Goal: Task Accomplishment & Management: Complete application form

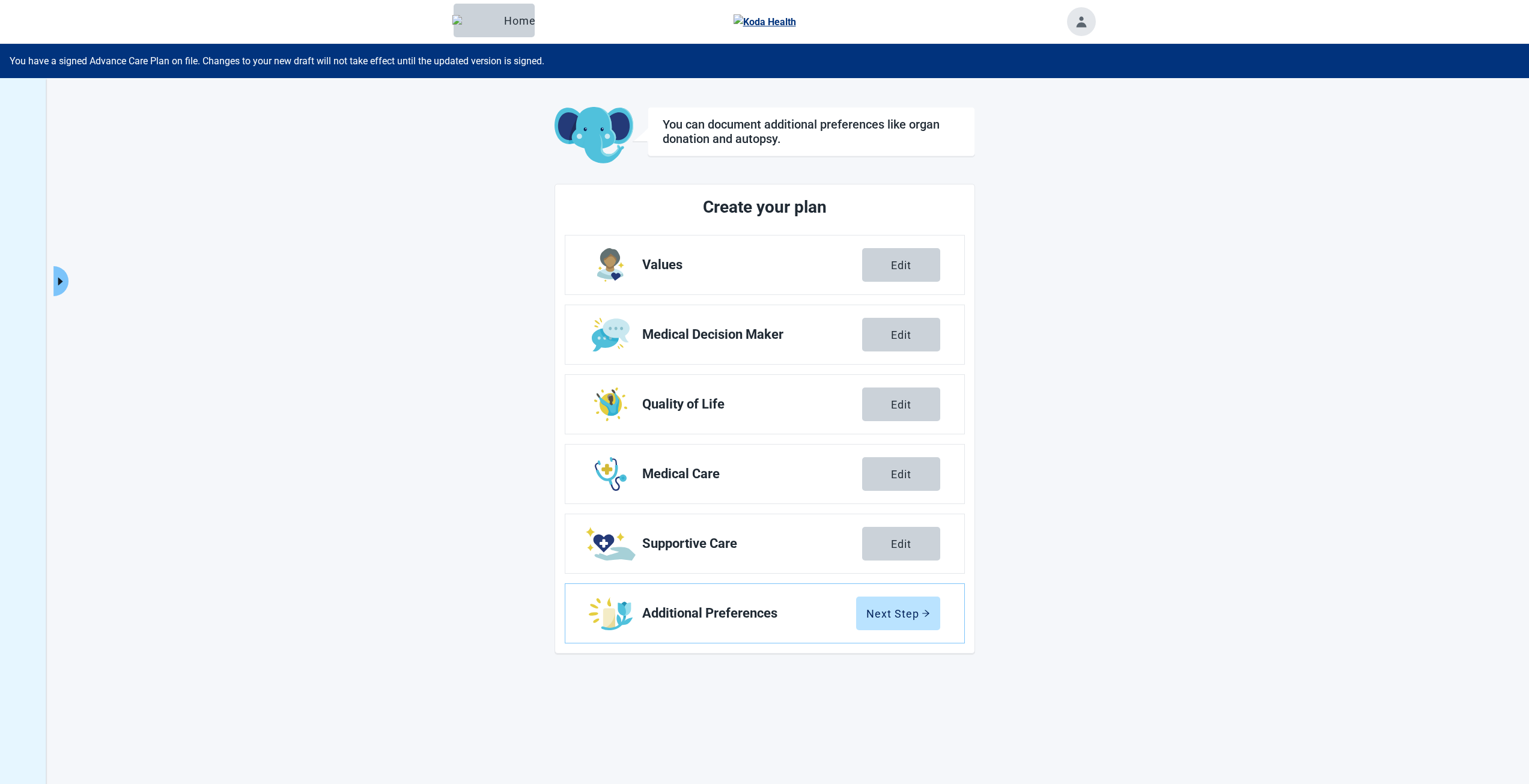
click at [65, 276] on icon "caret-right" at bounding box center [60, 282] width 12 height 12
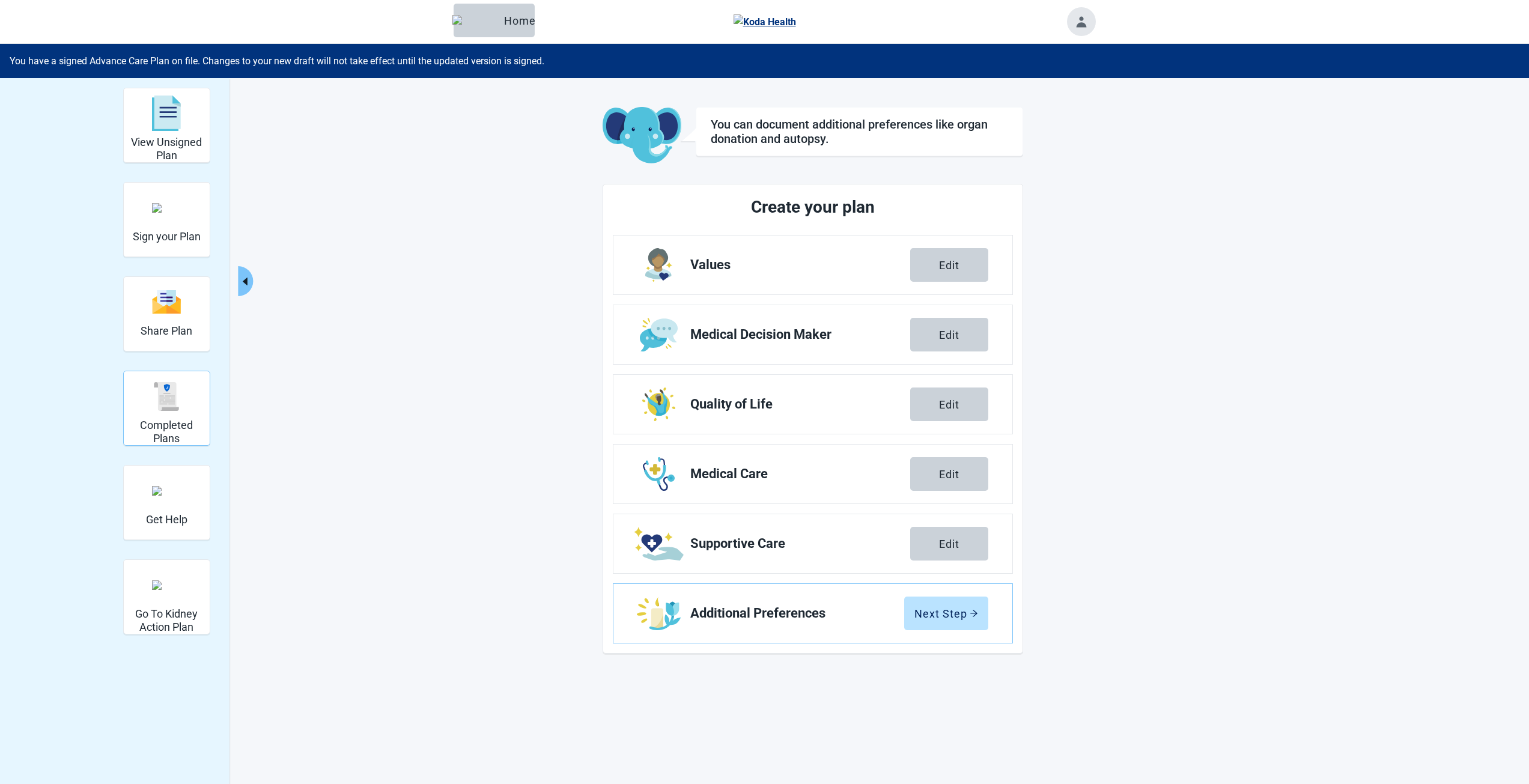
click at [165, 420] on h2 "Completed Plans" at bounding box center [167, 431] width 76 height 26
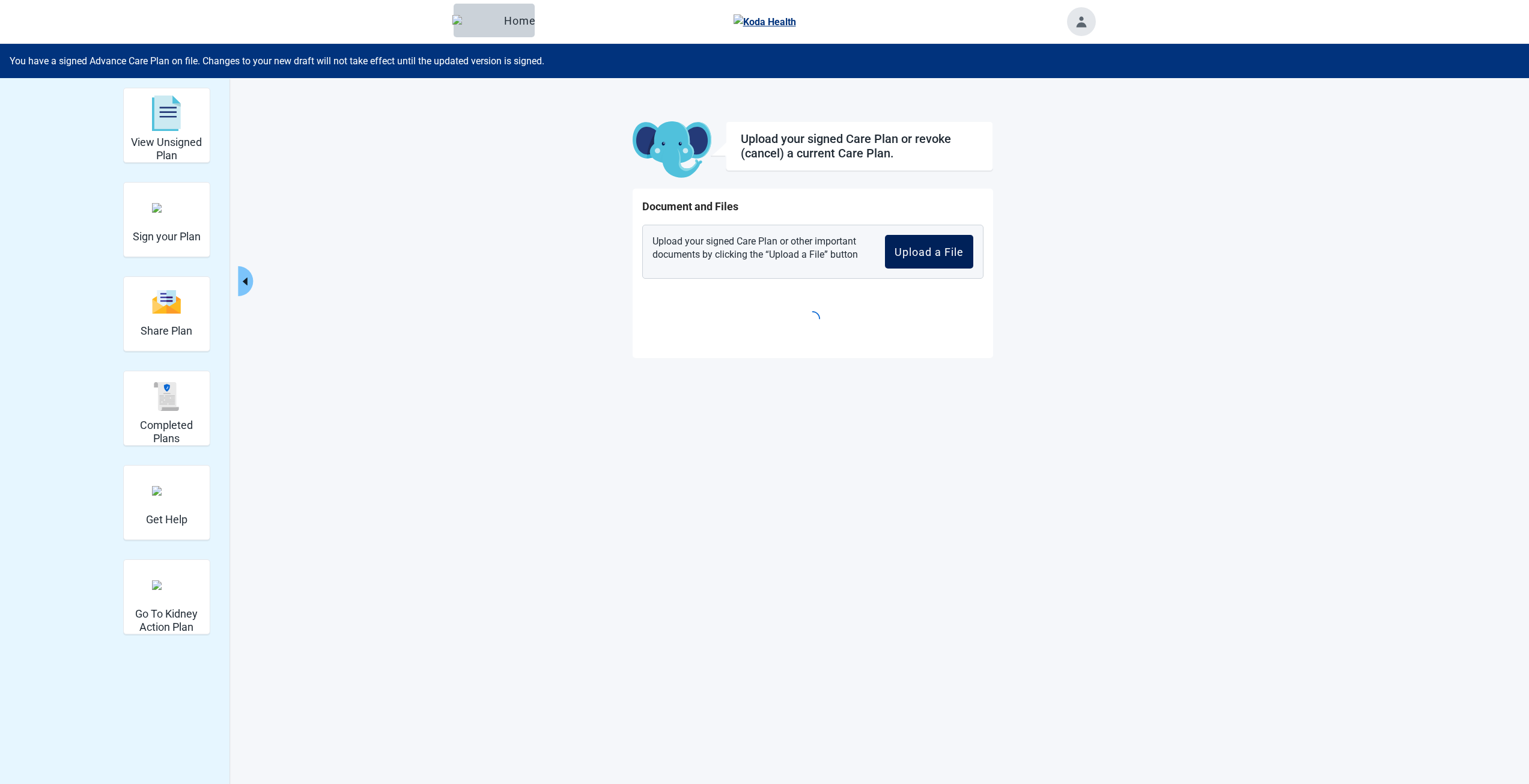
click at [897, 250] on div "Upload a File" at bounding box center [929, 252] width 69 height 12
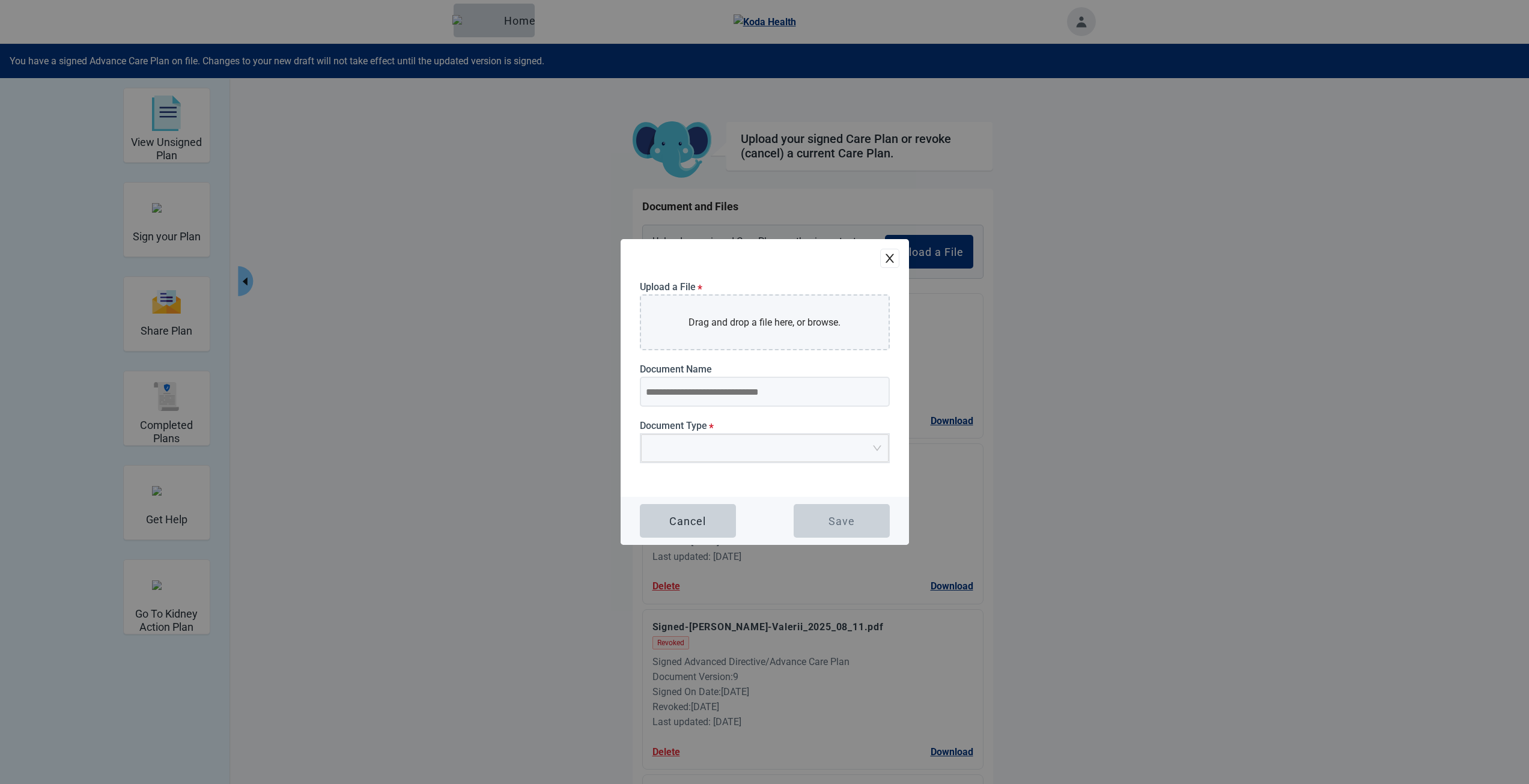
drag, startPoint x: 676, startPoint y: 320, endPoint x: 701, endPoint y: 271, distance: 55.0
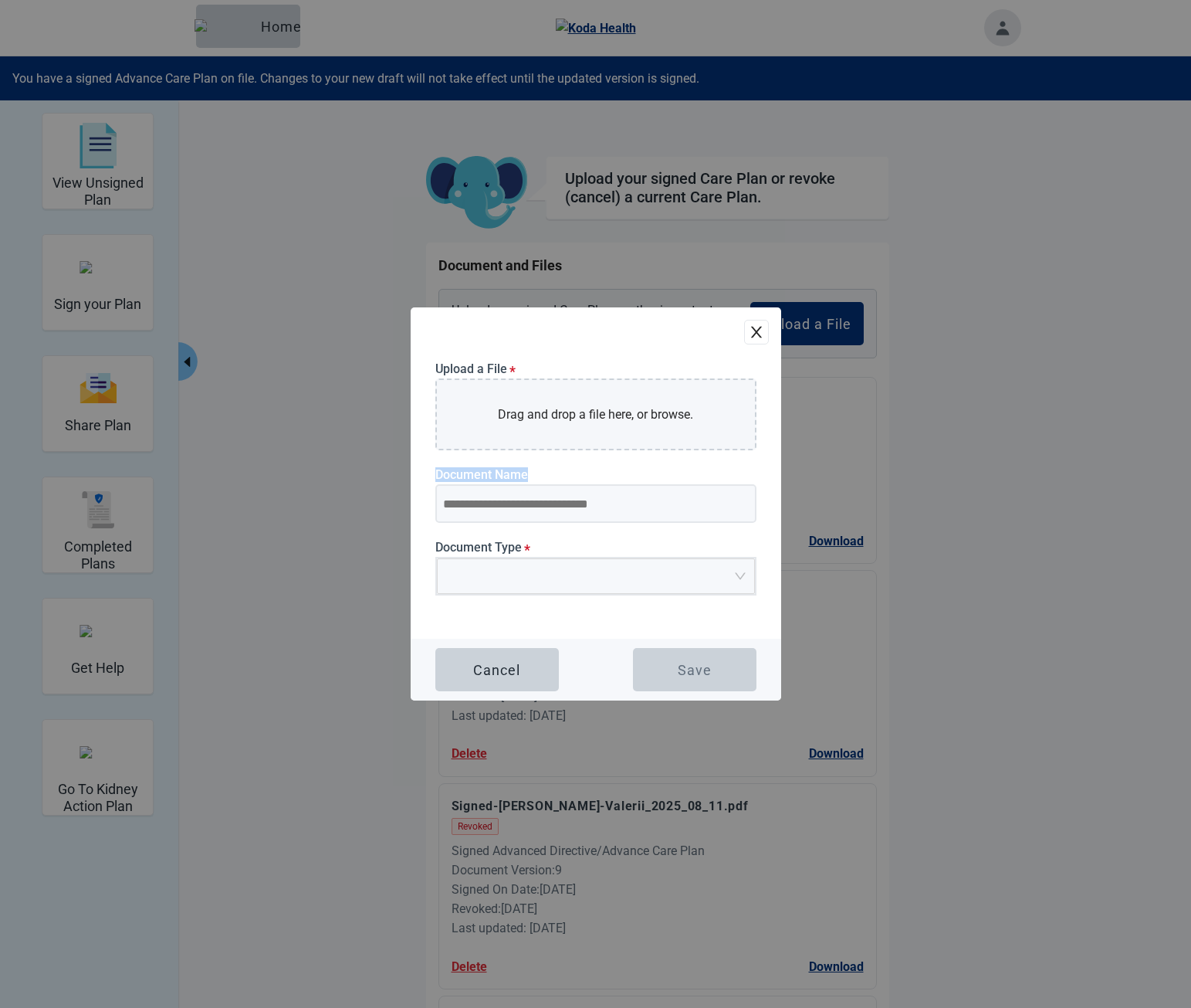
drag, startPoint x: 530, startPoint y: 478, endPoint x: 429, endPoint y: 476, distance: 101.0
click at [429, 476] on div "Upload a File * Drag and drop a file here, or browse. Document Name Document Ty…" at bounding box center [596, 473] width 371 height 331
copy label "Document Name"
click at [503, 346] on div "Upload a File * Drag and drop a file here, or browse. Document Name Document Ty…" at bounding box center [596, 473] width 371 height 331
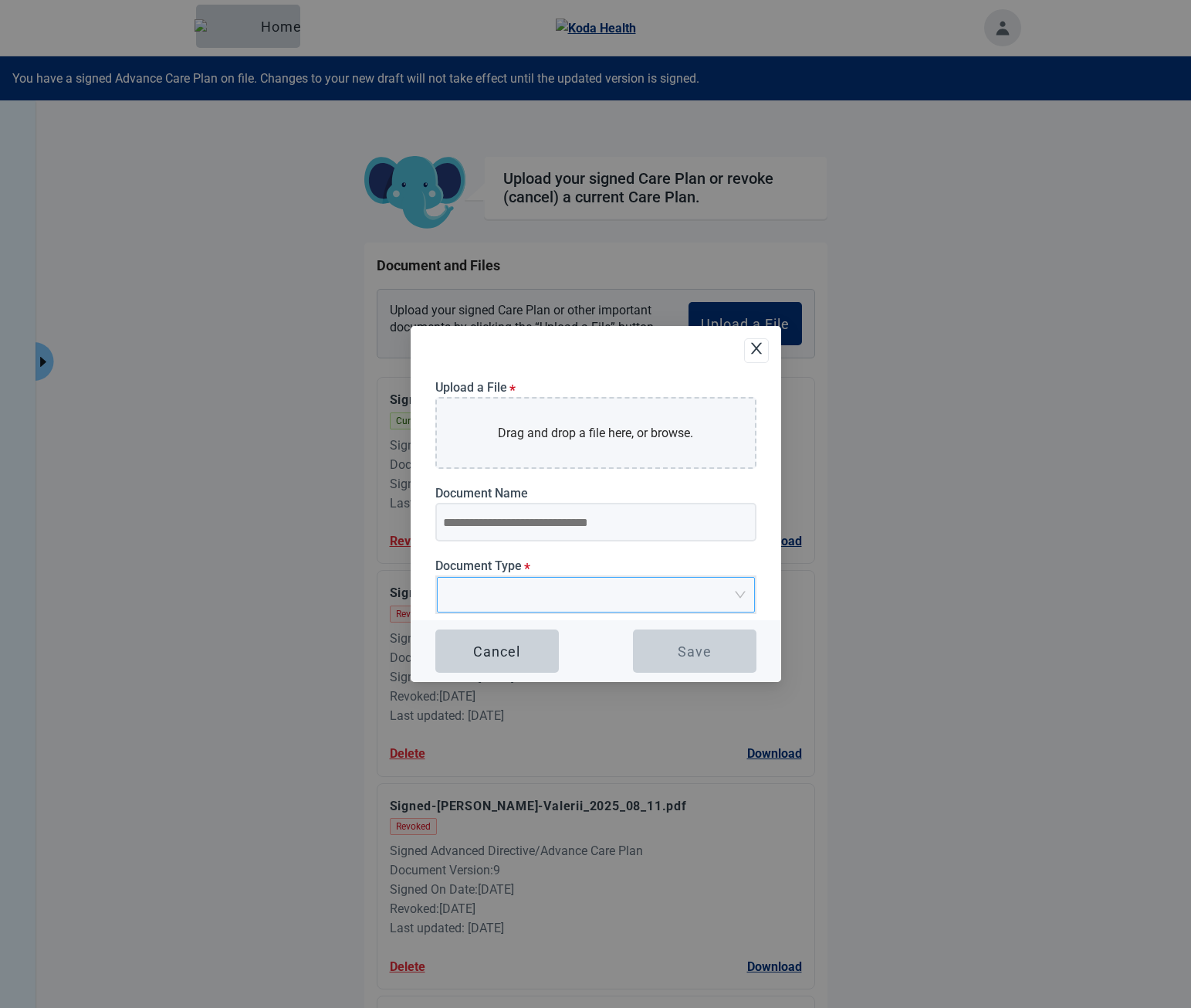
click at [703, 593] on input "Upload Plan Attachment" at bounding box center [591, 589] width 289 height 24
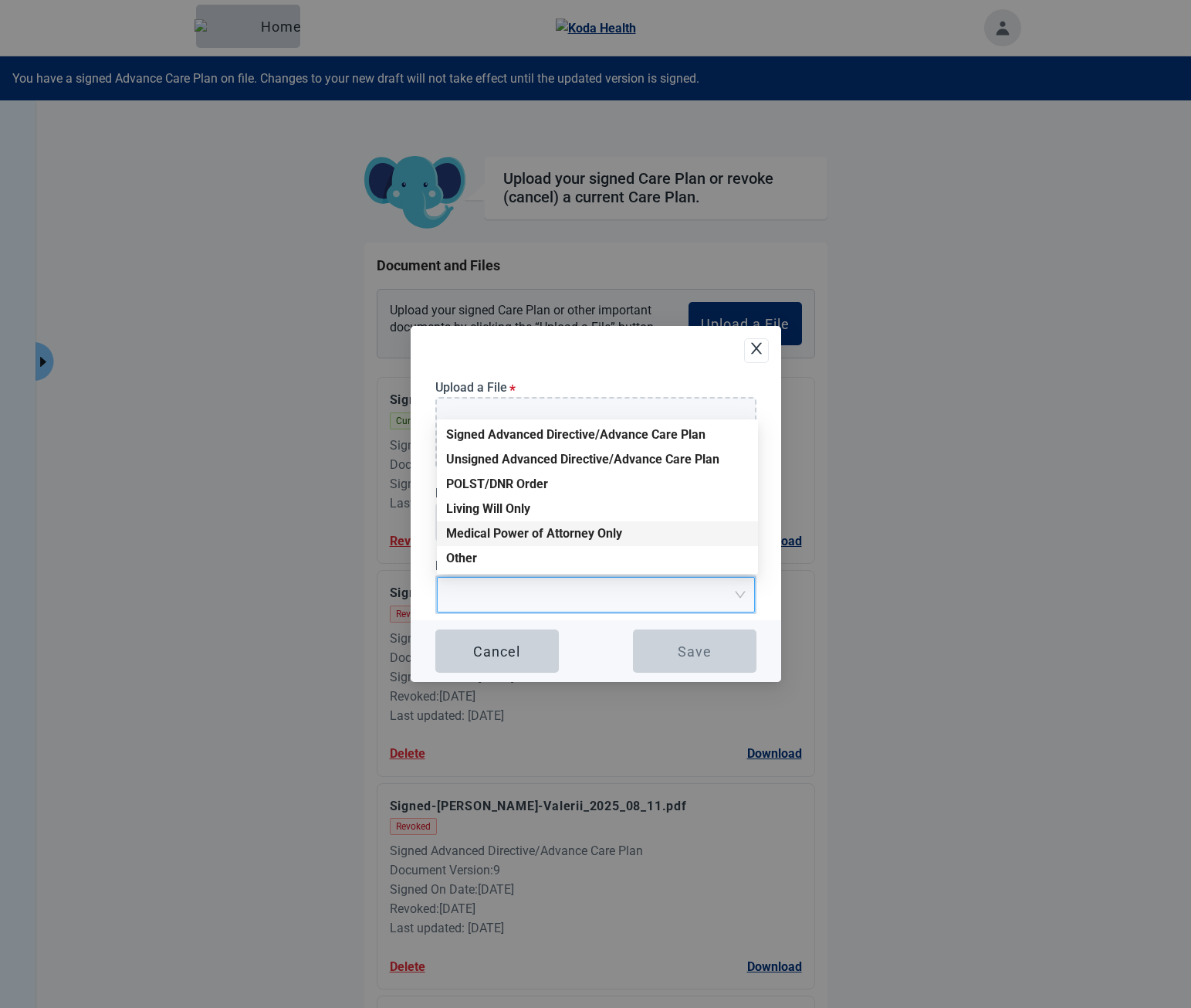
click at [773, 537] on div "Upload a File * Drag and drop a file here, or browse. Document Name Document Ty…" at bounding box center [596, 503] width 371 height 356
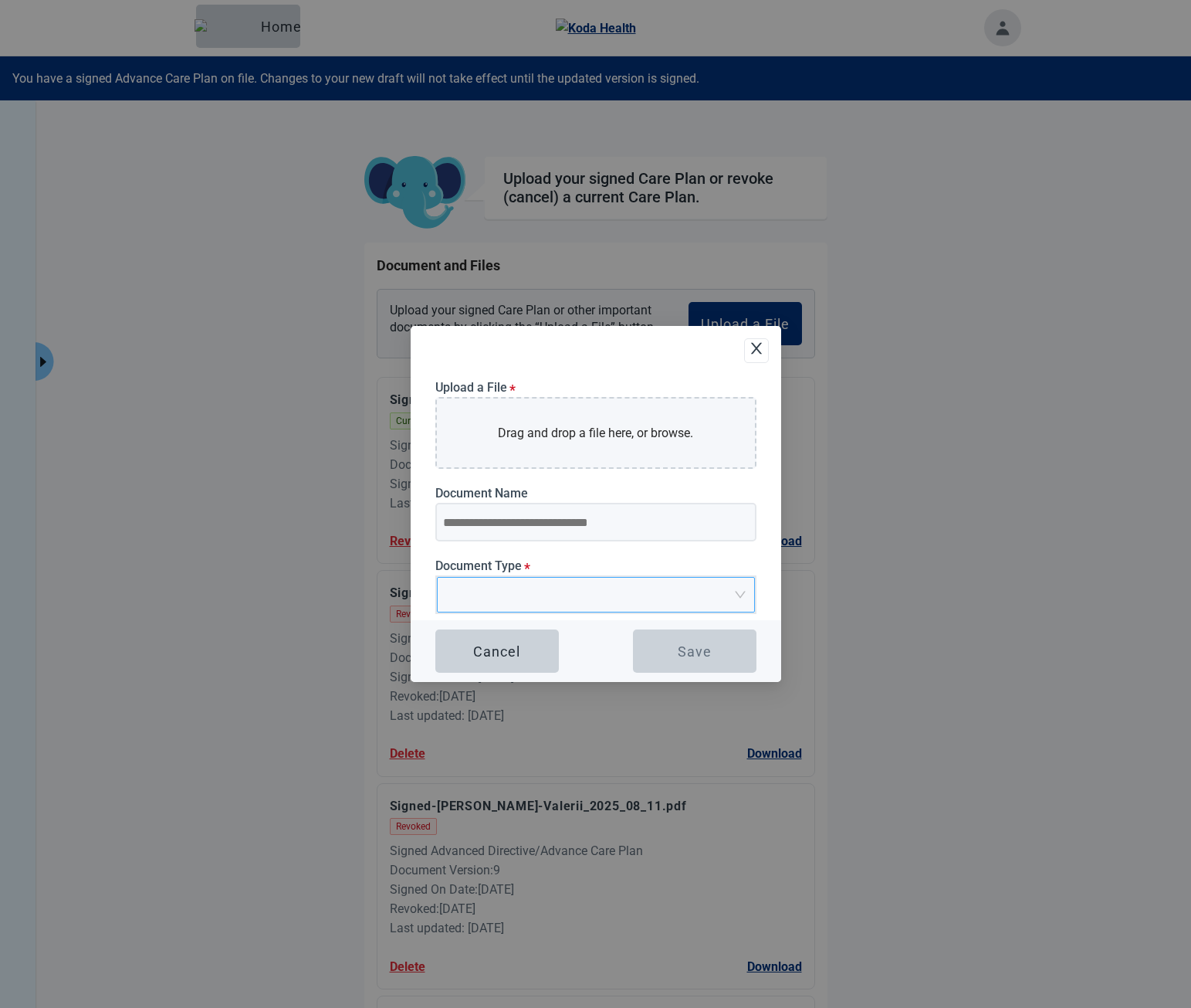
click at [557, 602] on span "Upload Plan Attachment" at bounding box center [591, 595] width 289 height 34
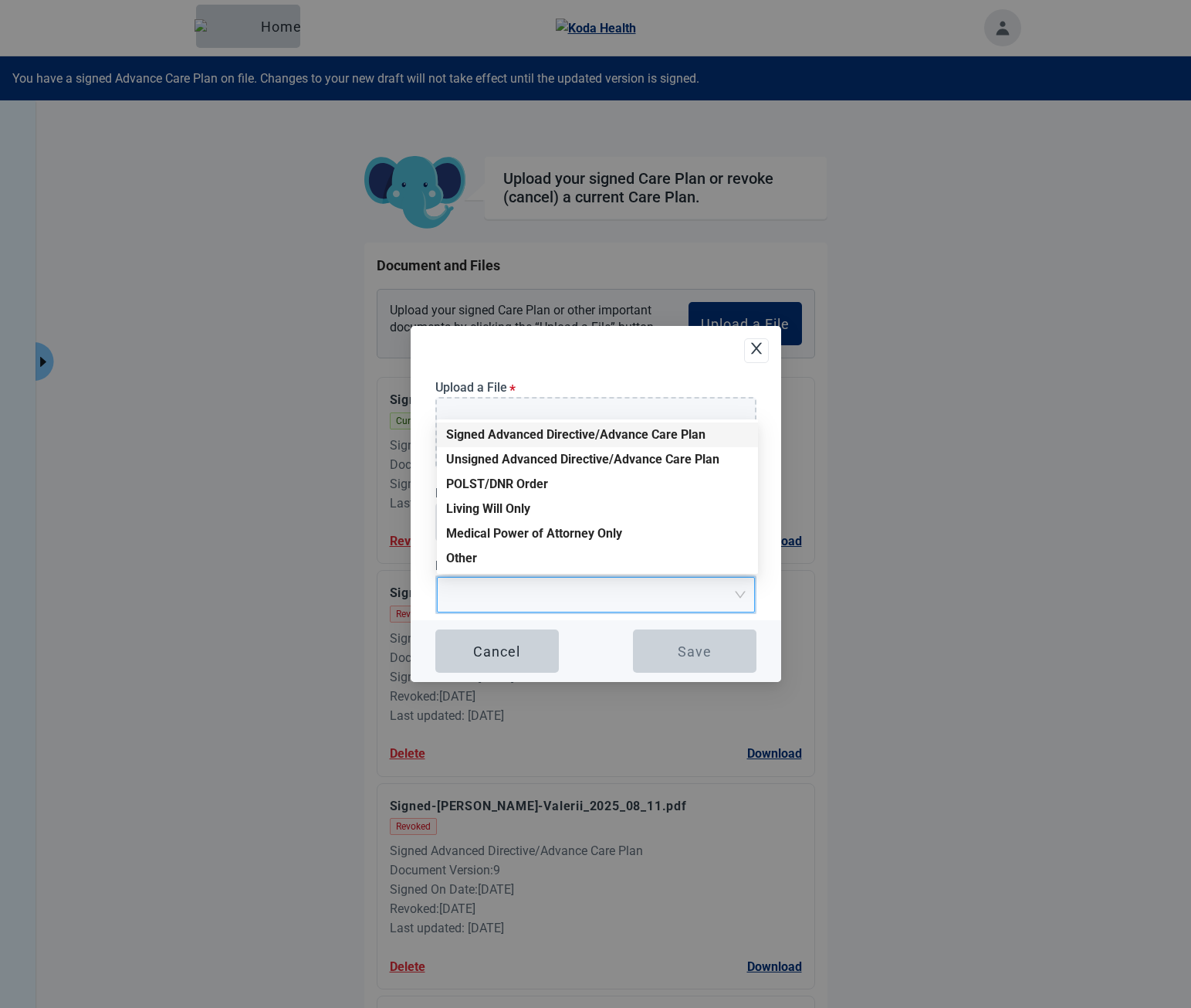
click at [508, 437] on div "Signed Advanced Directive/Advance Care Plan" at bounding box center [597, 435] width 303 height 17
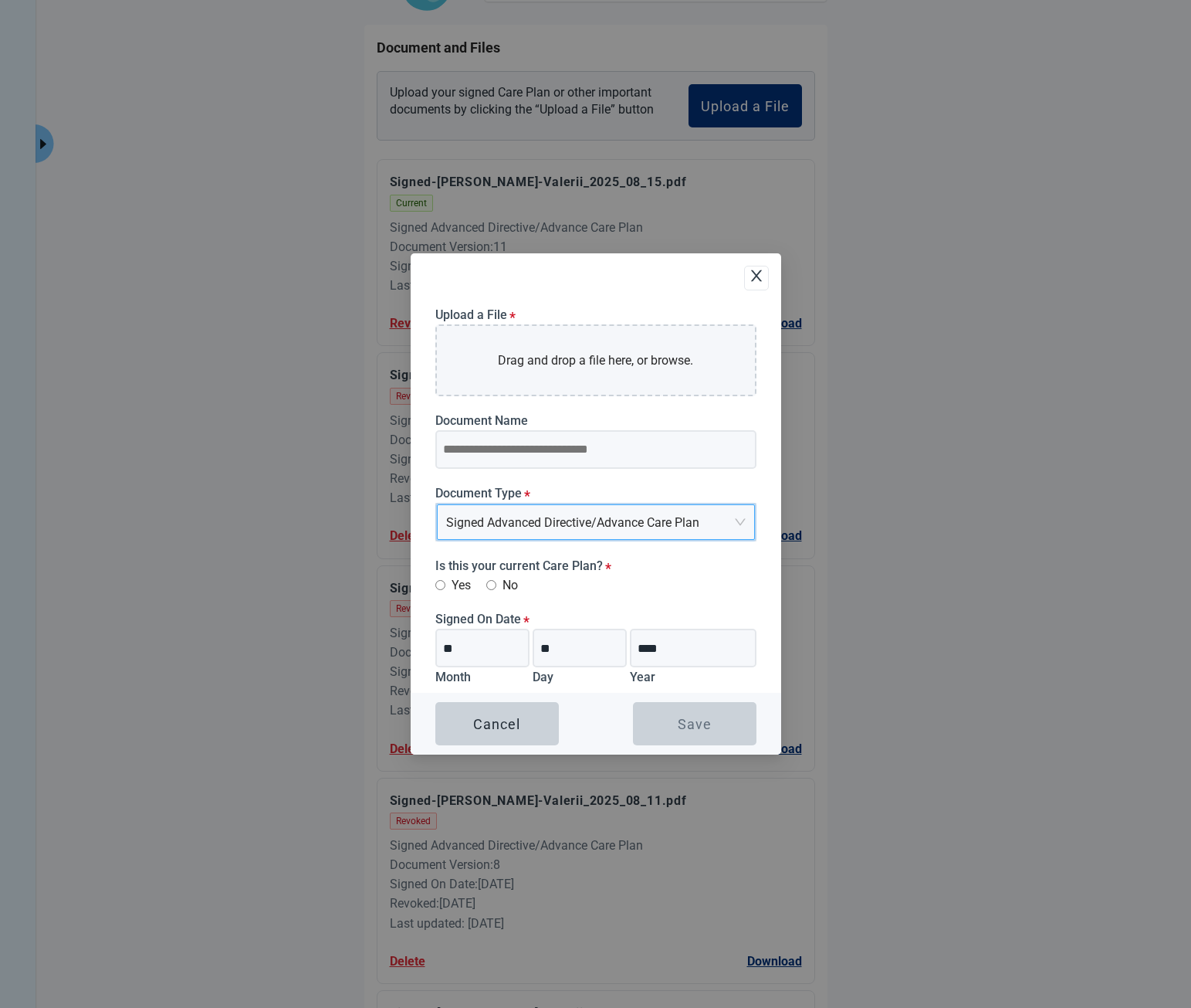
scroll to position [155, 0]
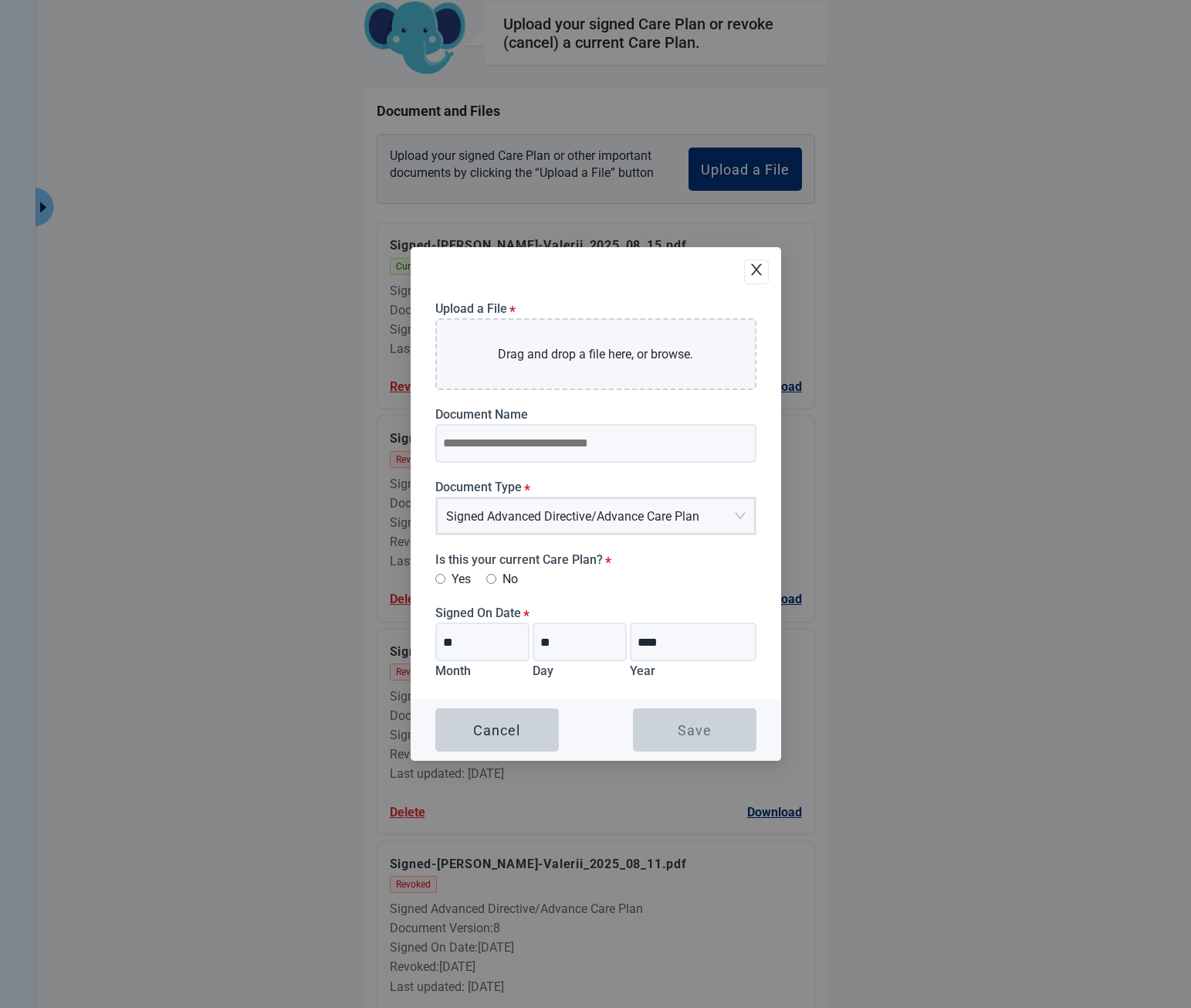
click at [465, 279] on div "Upload a File * Drag and drop a file here, or browse. Document Name Document Ty…" at bounding box center [596, 504] width 371 height 513
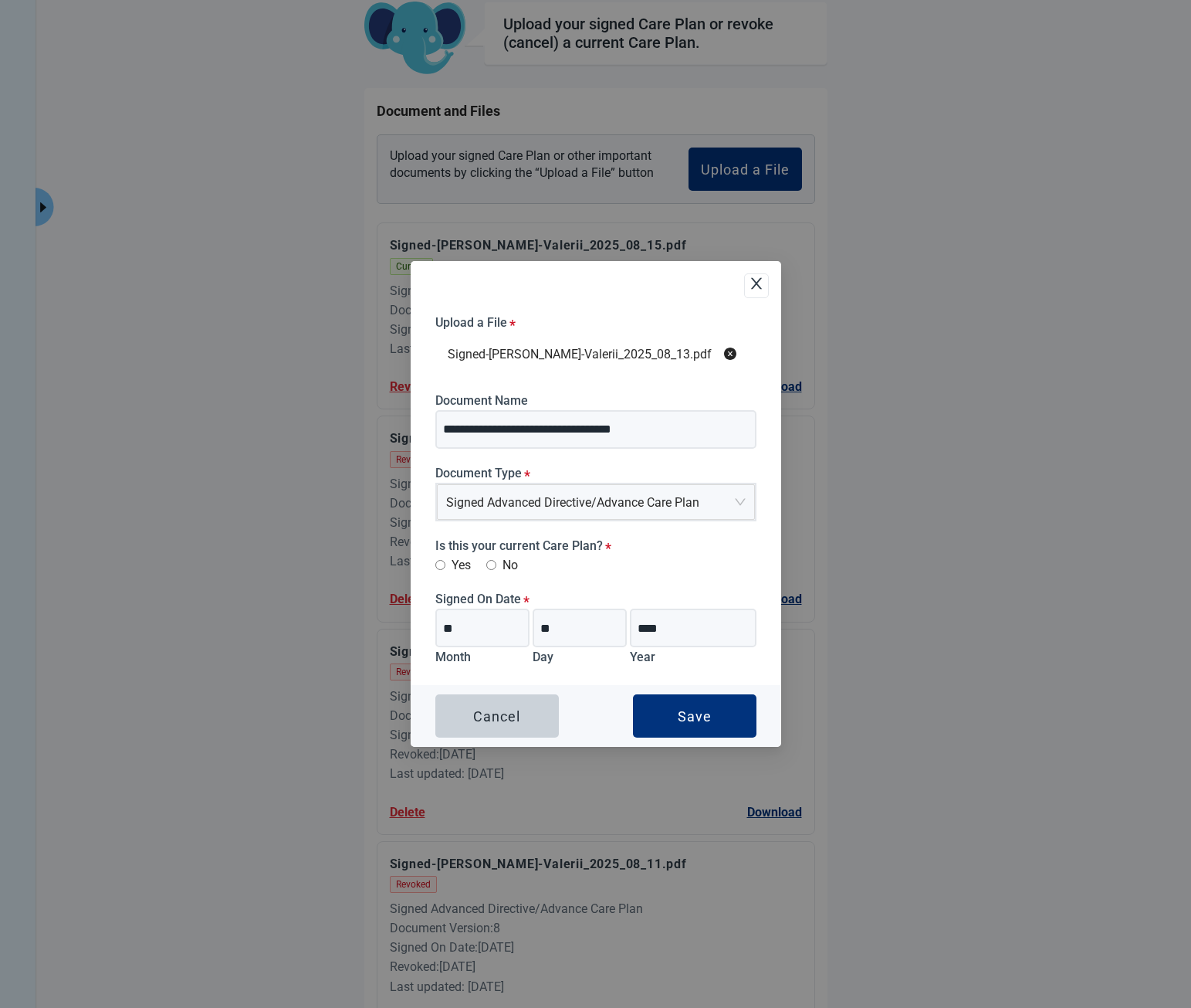
type input "**********"
click at [455, 567] on label "Yes" at bounding box center [453, 564] width 36 height 19
click at [498, 563] on label "No" at bounding box center [502, 564] width 32 height 19
click at [447, 563] on label "Yes" at bounding box center [453, 564] width 36 height 19
click at [512, 566] on label "No" at bounding box center [502, 564] width 32 height 19
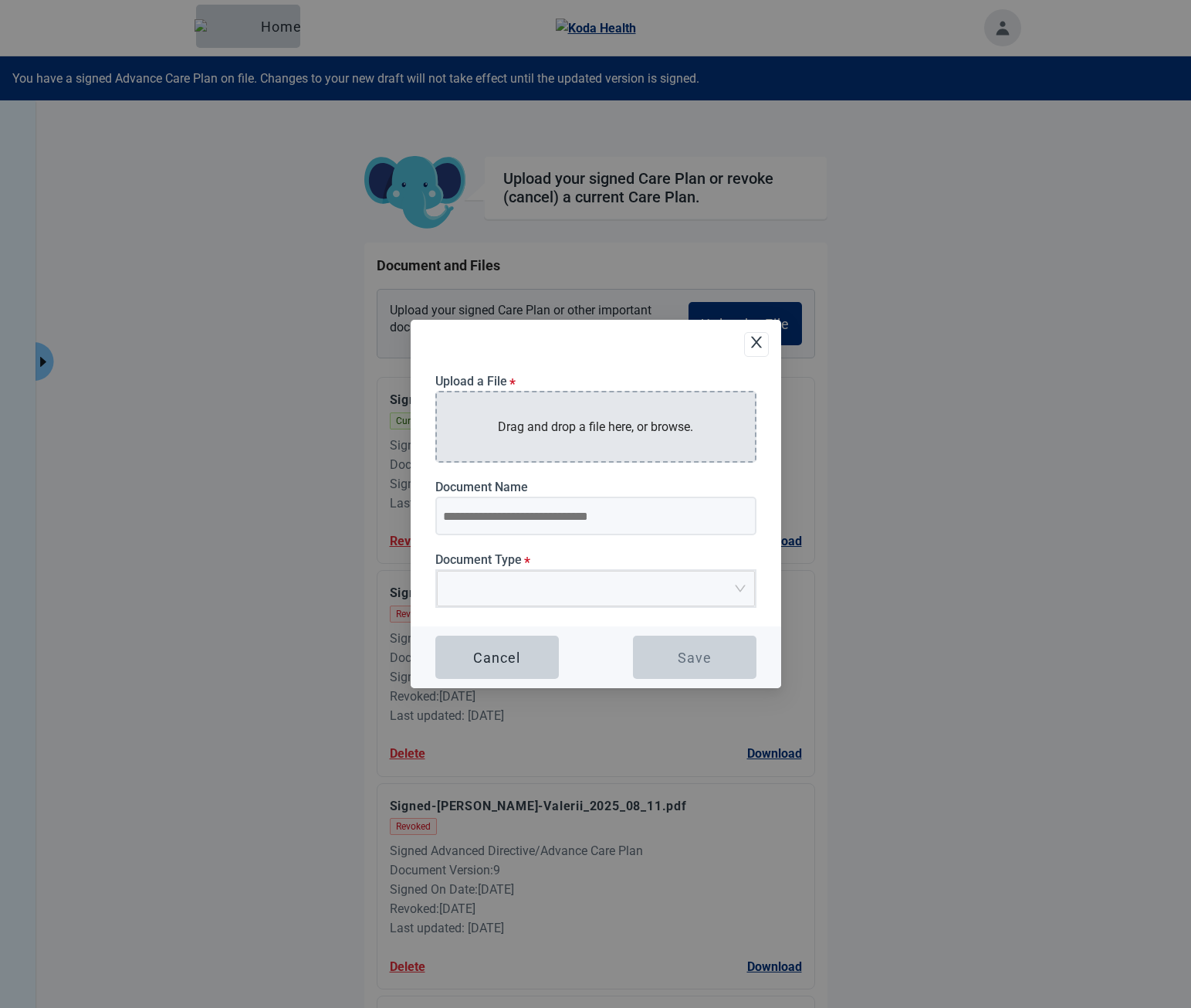
click at [692, 429] on p "Drag and drop a file here, or browse." at bounding box center [596, 427] width 195 height 19
drag, startPoint x: 685, startPoint y: 421, endPoint x: 450, endPoint y: 173, distance: 341.7
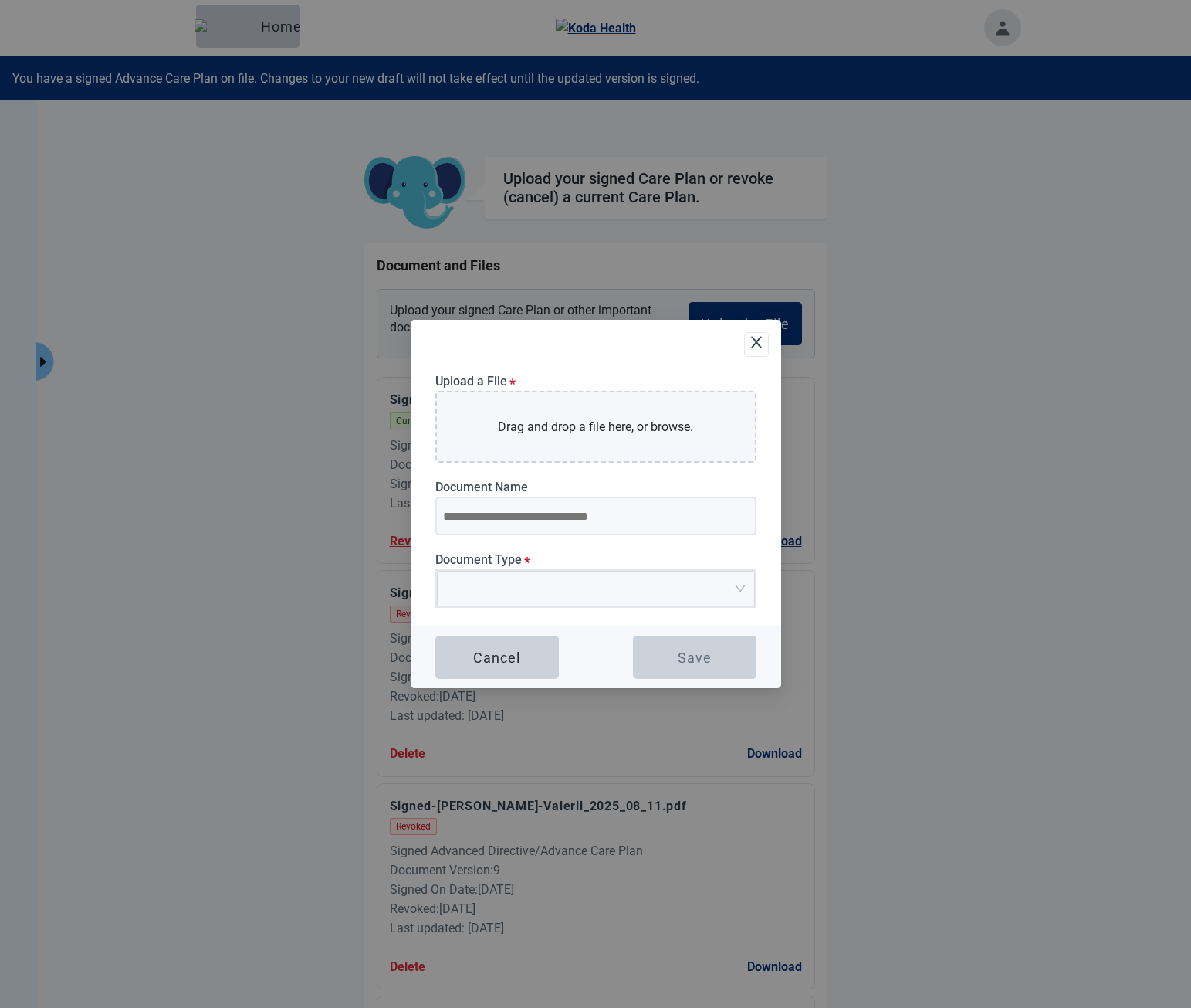
click at [685, 421] on p "Drag and drop a file here, or browse." at bounding box center [596, 427] width 195 height 19
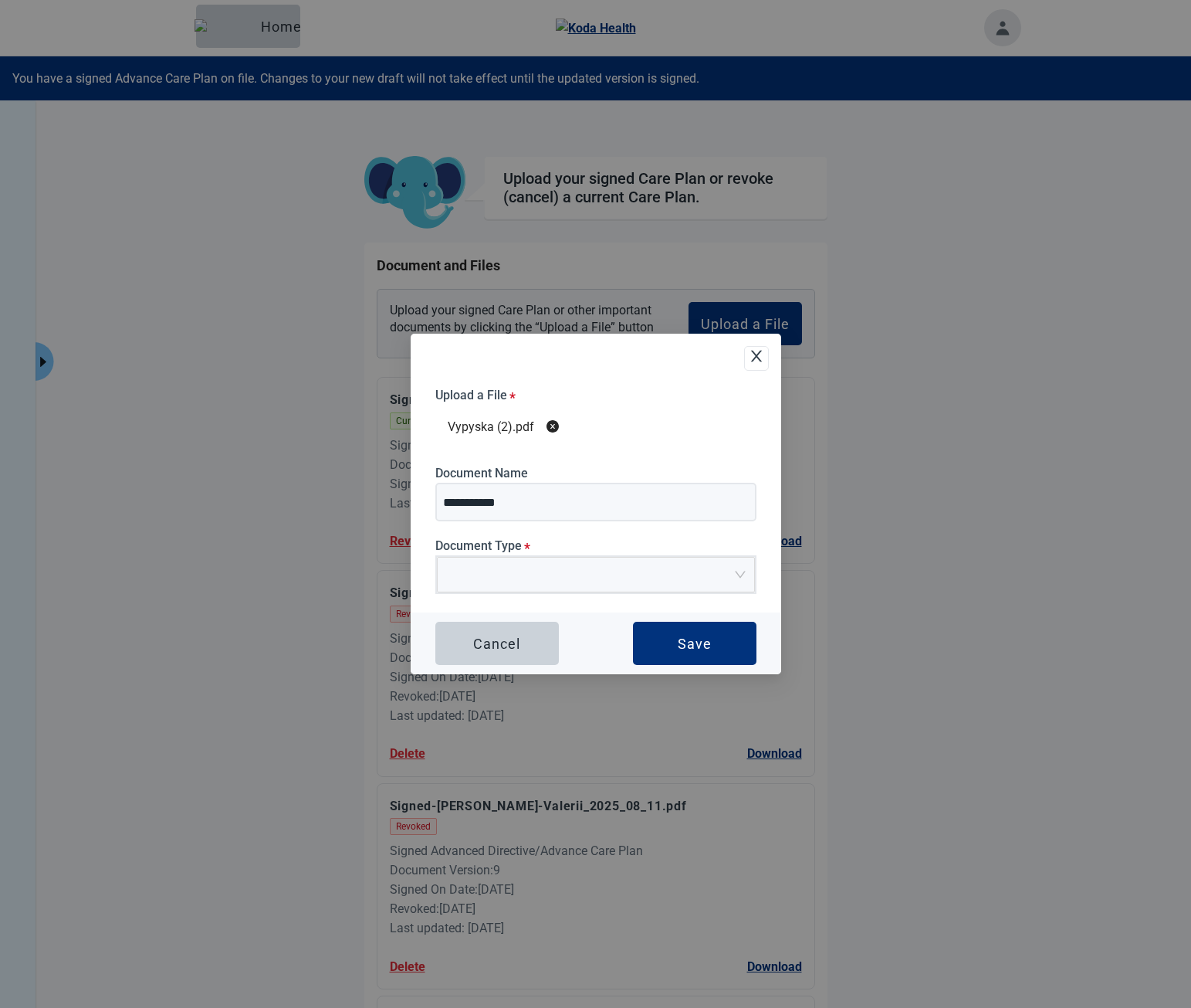
type input "**********"
click at [542, 381] on div "**********" at bounding box center [596, 503] width 371 height 341
click at [489, 369] on div "**********" at bounding box center [596, 503] width 371 height 341
drag, startPoint x: 669, startPoint y: 435, endPoint x: 554, endPoint y: 428, distance: 115.2
click at [669, 435] on div "Vypyska (2).pdf" at bounding box center [596, 427] width 321 height 44
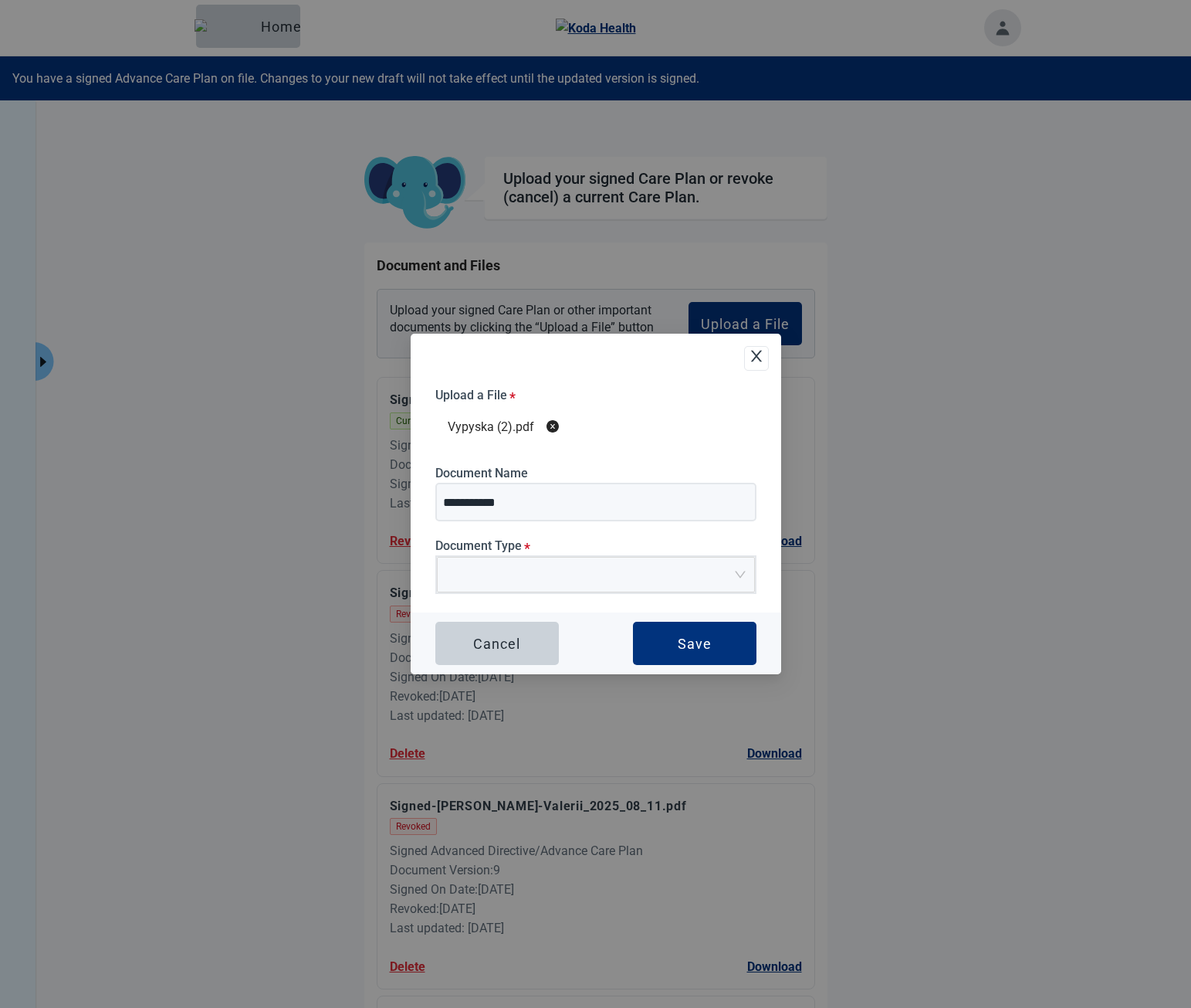
click at [522, 376] on div "**********" at bounding box center [596, 503] width 371 height 341
click button "Delete Vypyska (2).pdf" at bounding box center [552, 427] width 12 height 19
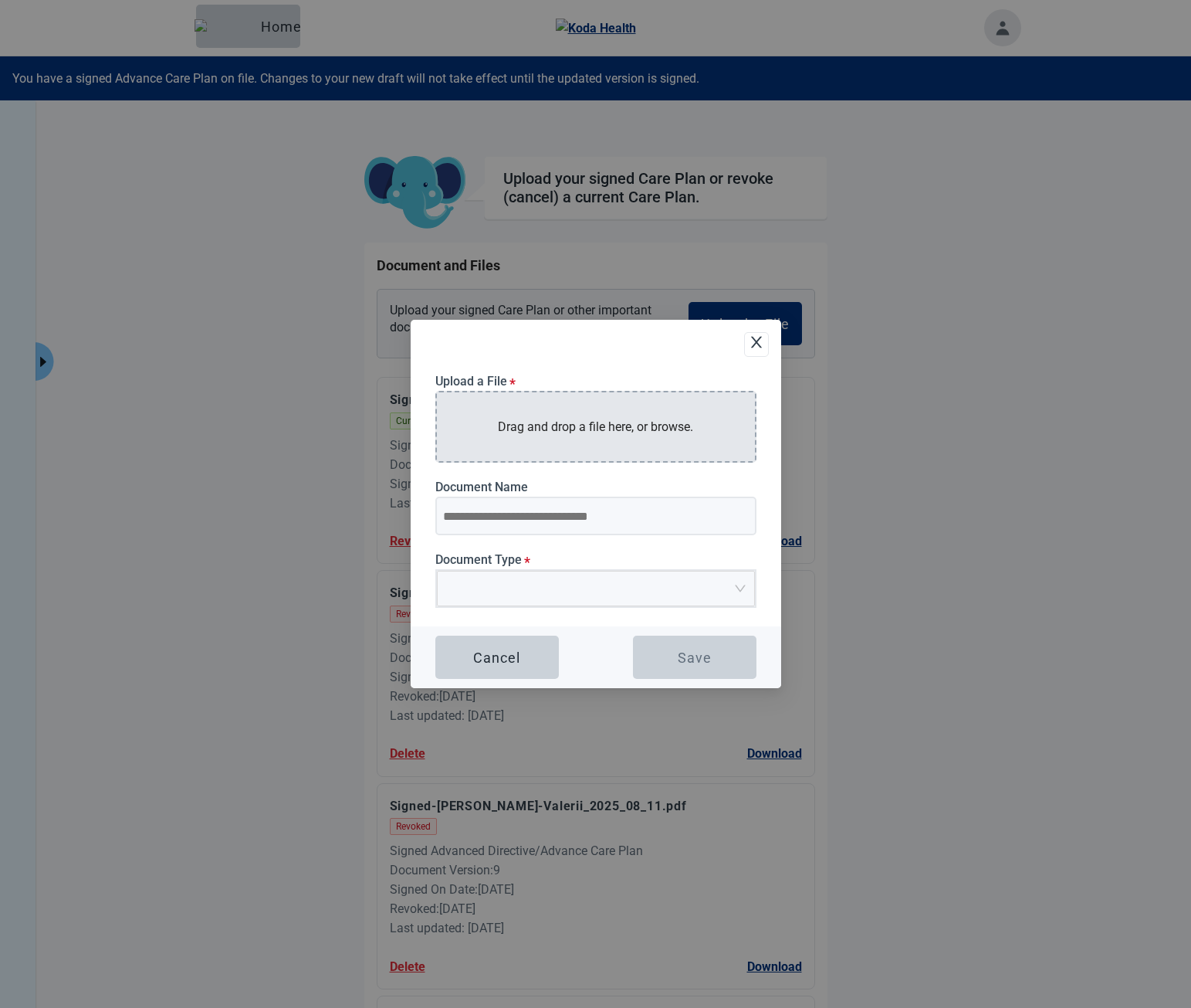
click at [555, 405] on div "Drag and drop a file here, or browse." at bounding box center [596, 427] width 321 height 72
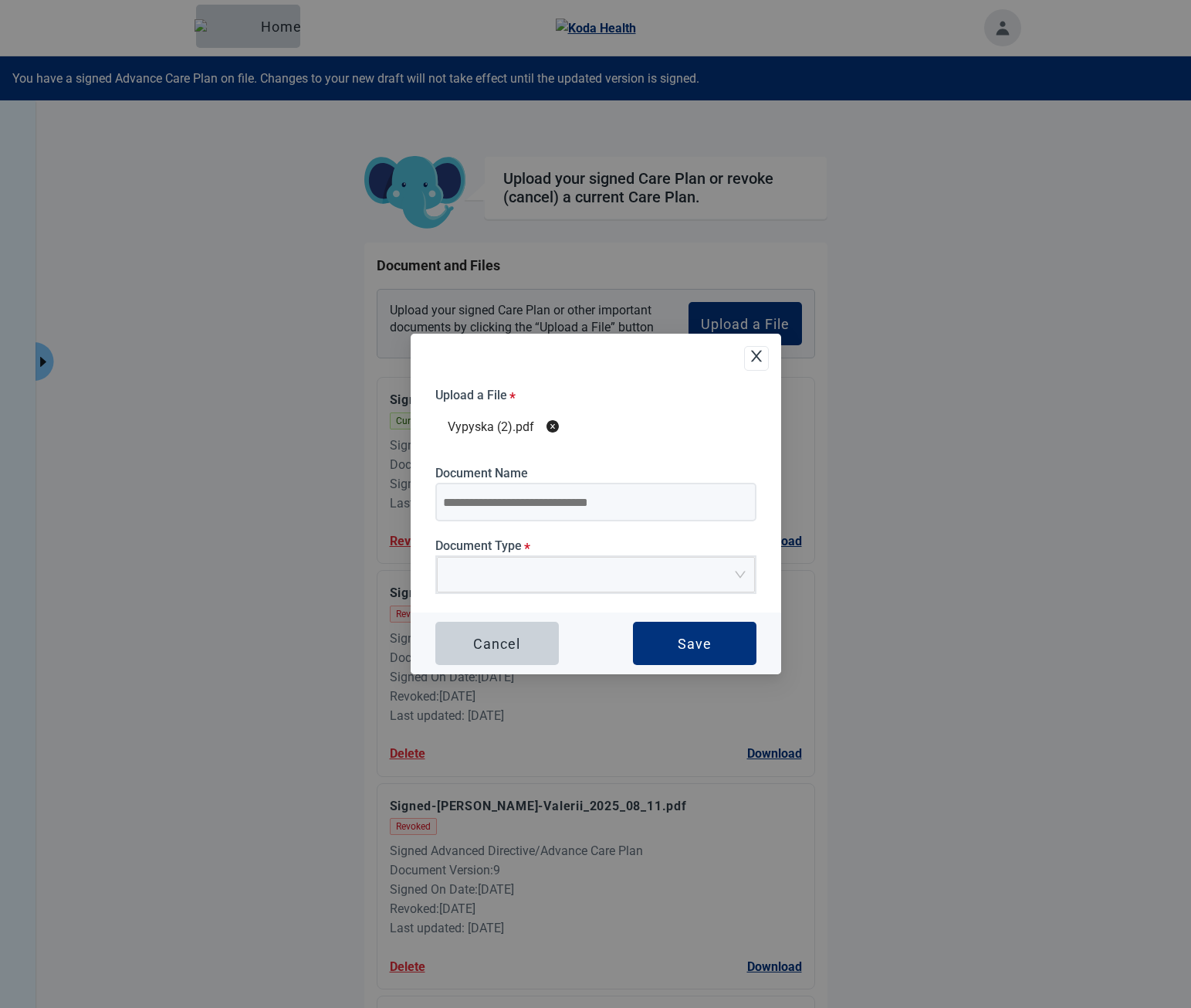
type input "**********"
click at [628, 568] on input "Upload Plan Attachment" at bounding box center [591, 569] width 289 height 24
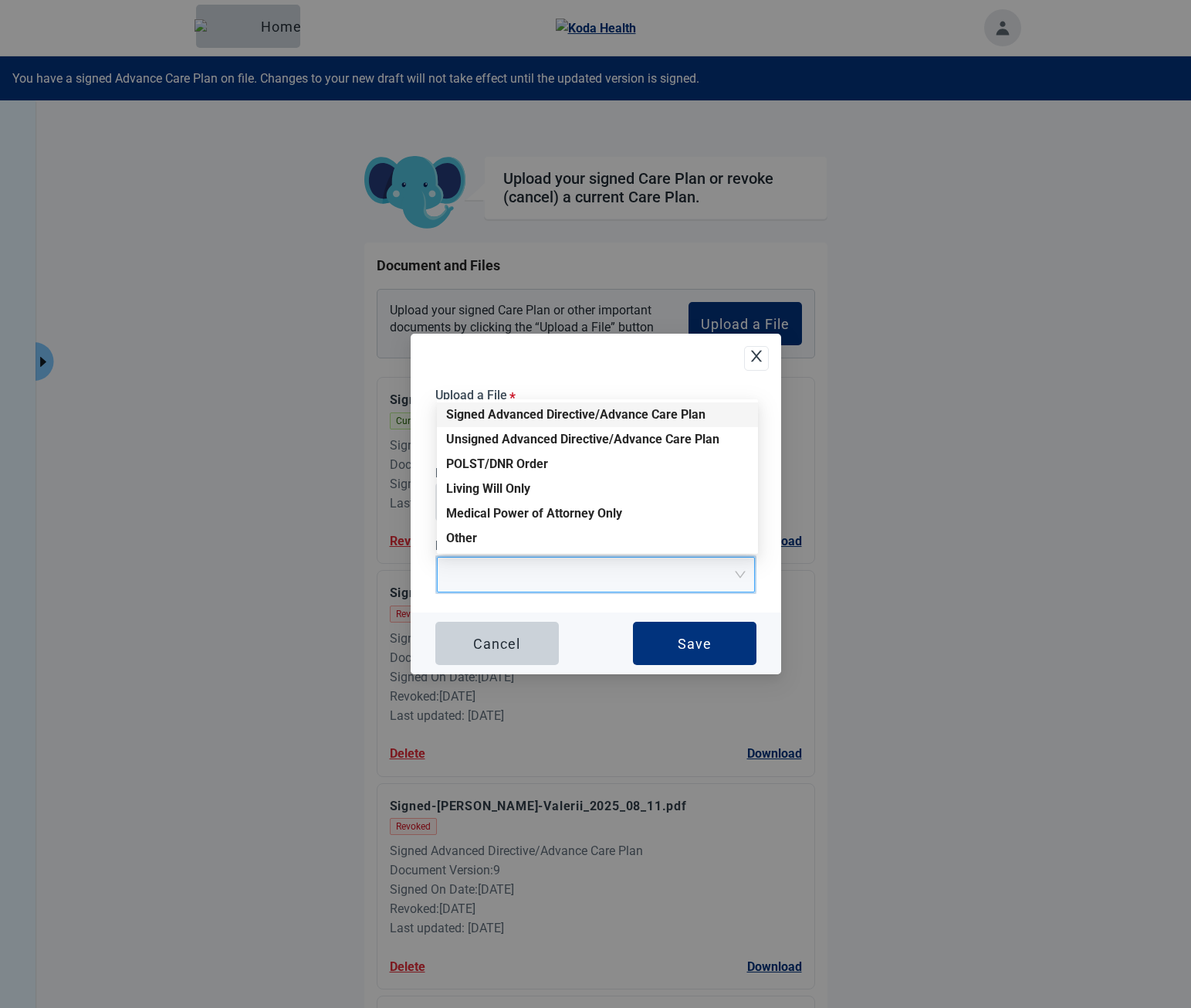
click at [560, 415] on div "Signed Advanced Directive/Advance Care Plan" at bounding box center [597, 414] width 303 height 17
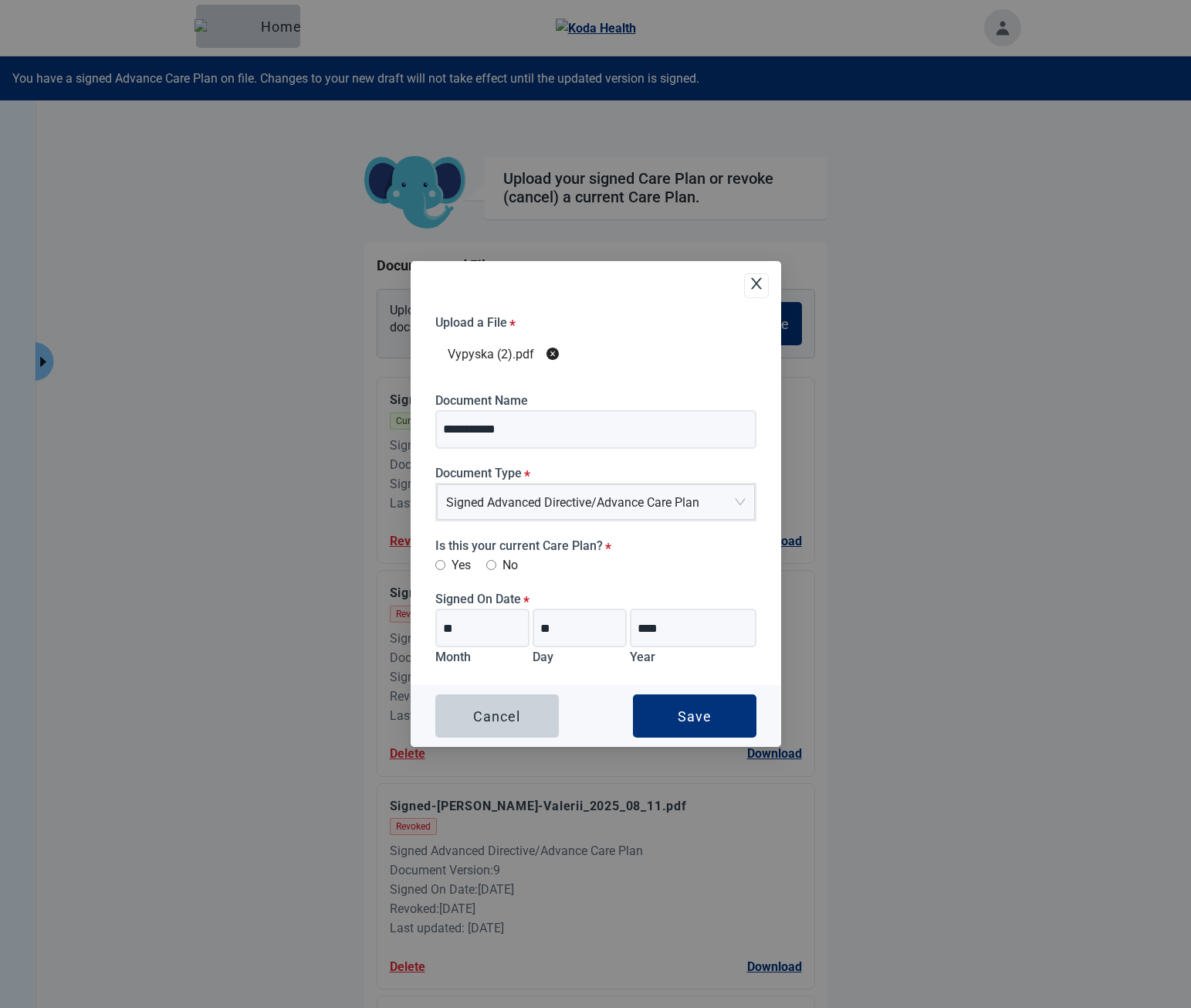
drag, startPoint x: 457, startPoint y: 470, endPoint x: 497, endPoint y: 497, distance: 48.3
click at [457, 470] on label "Document Type *" at bounding box center [596, 473] width 321 height 15
drag, startPoint x: 607, startPoint y: 499, endPoint x: 650, endPoint y: 526, distance: 50.8
click at [607, 499] on span "Signed Advanced Directive/Advance Care Plan" at bounding box center [596, 502] width 299 height 34
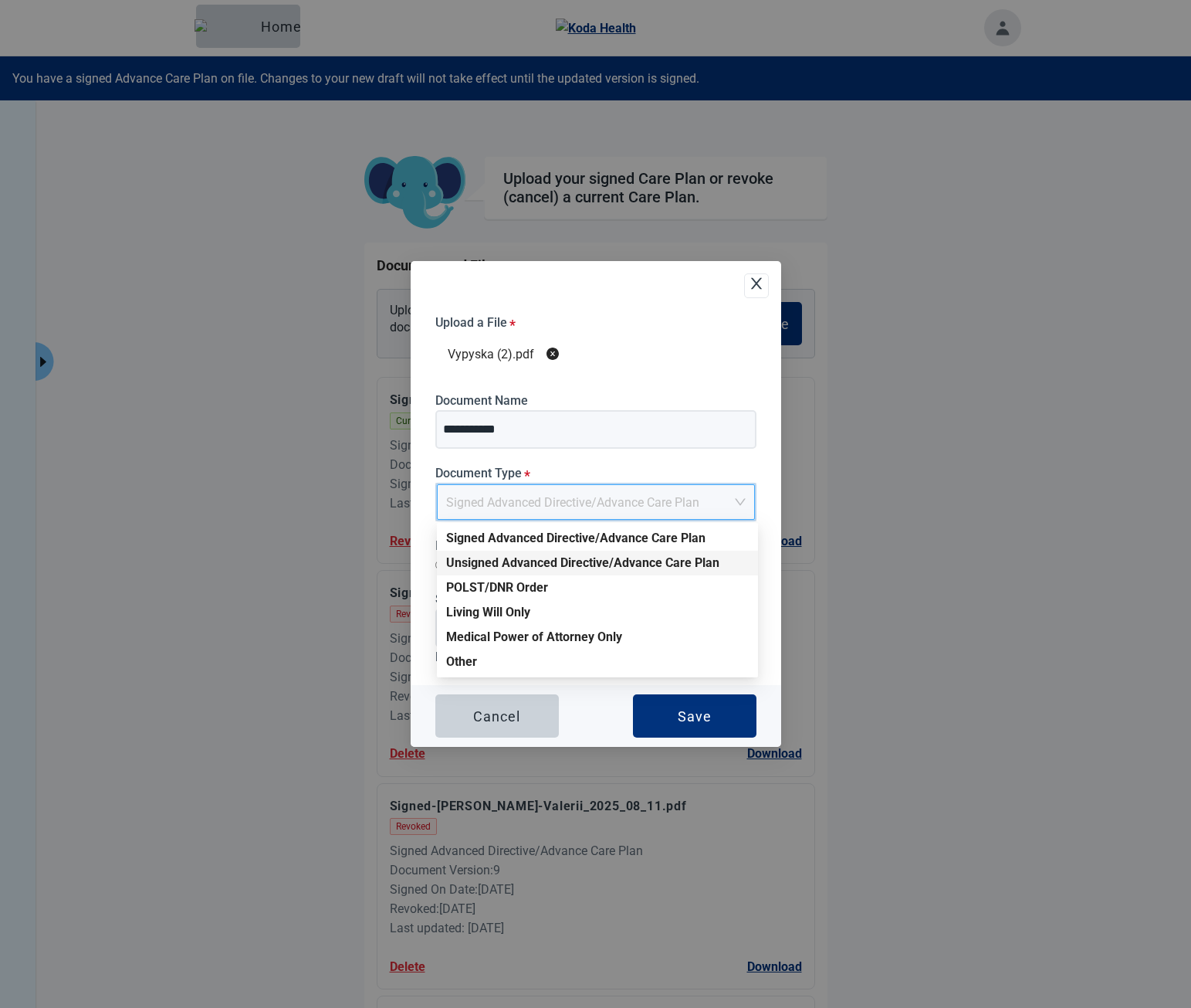
click at [766, 546] on div "**********" at bounding box center [596, 504] width 371 height 486
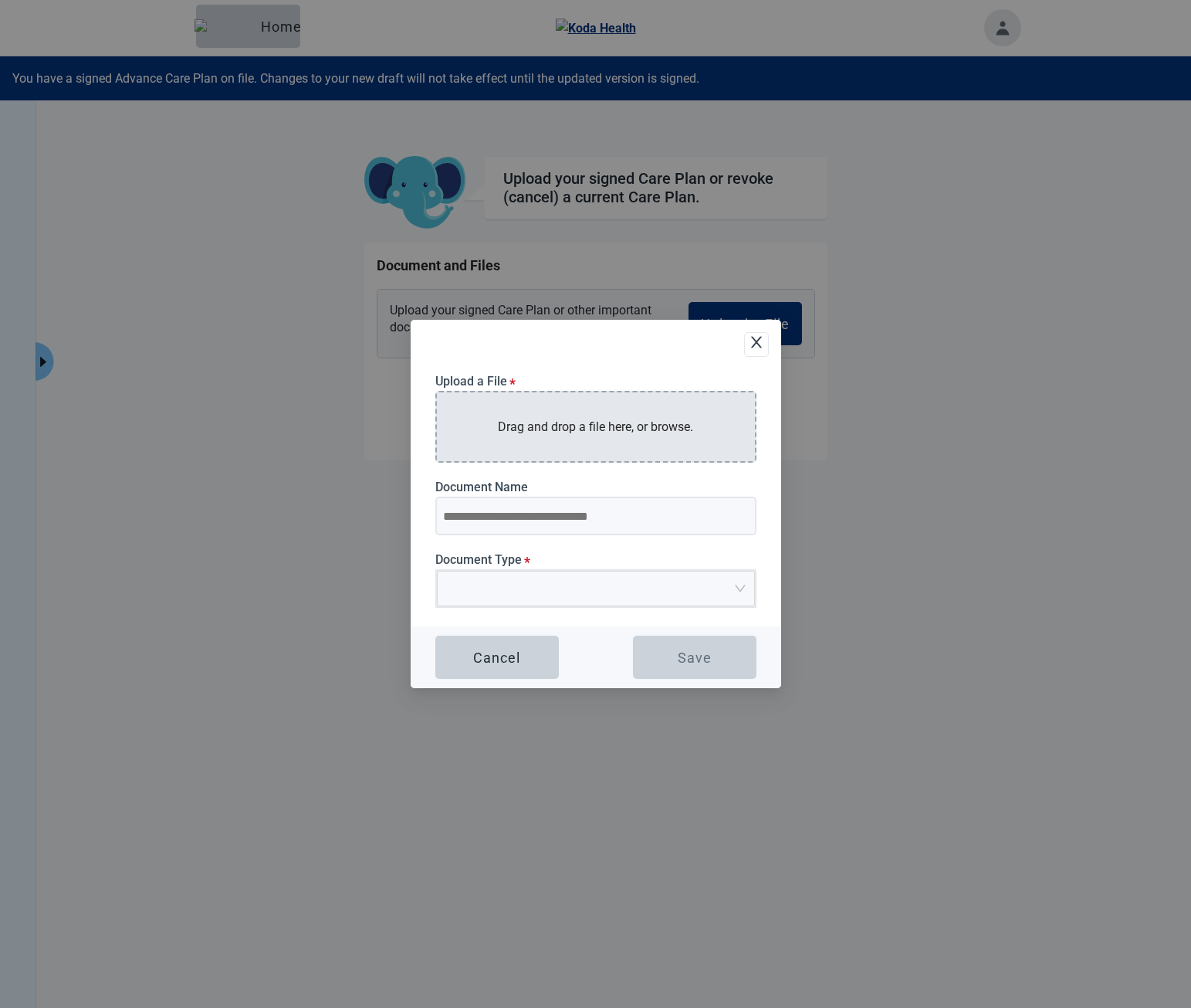
click at [650, 427] on p "Drag and drop a file here, or browse." at bounding box center [596, 427] width 195 height 19
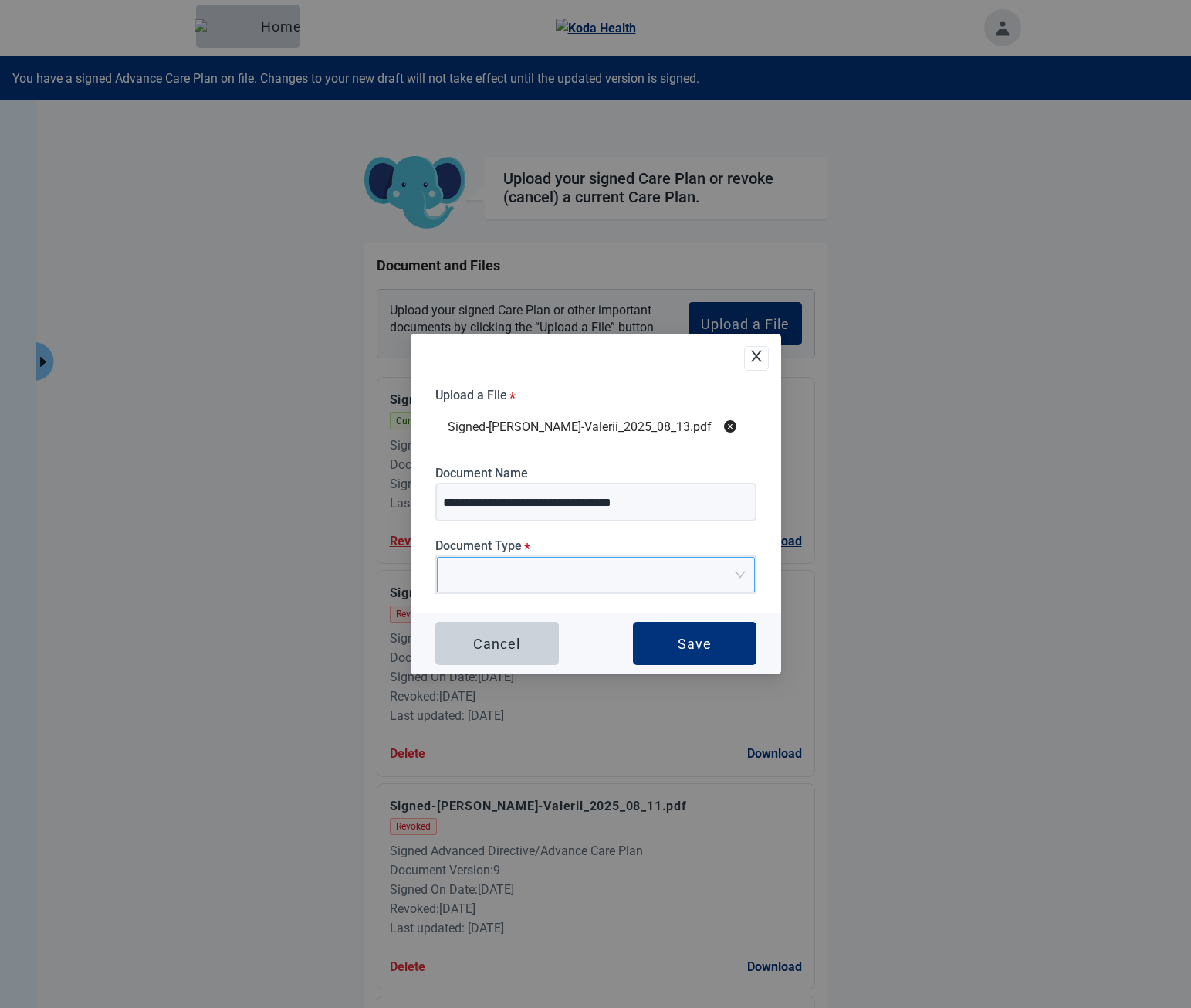
type input "**********"
click at [526, 584] on span "Upload Plan Attachment" at bounding box center [591, 575] width 289 height 34
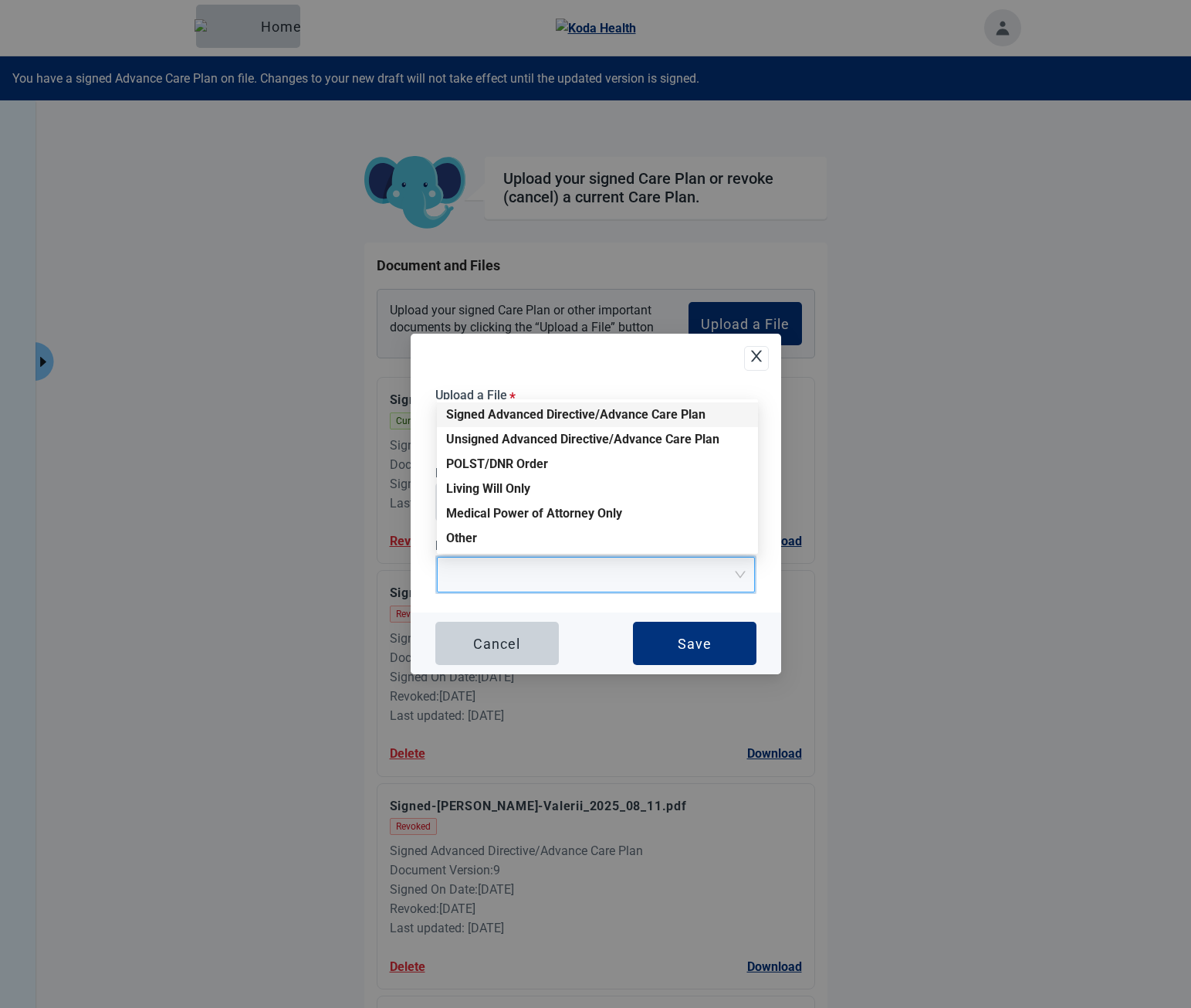
click at [478, 413] on div "Signed Advanced Directive/Advance Care Plan" at bounding box center [597, 414] width 303 height 17
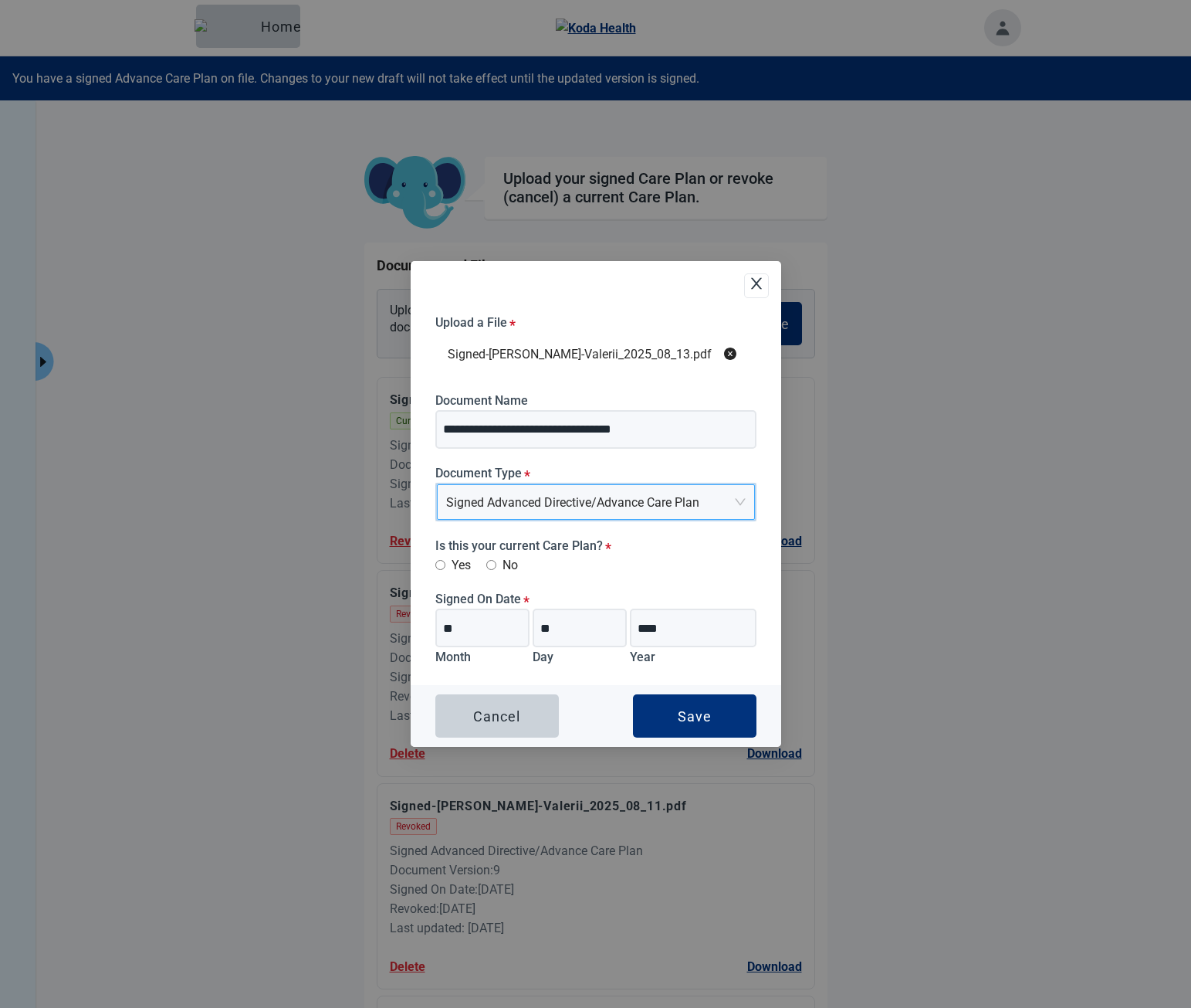
click at [570, 546] on label "Is this your current Care Plan? *" at bounding box center [596, 546] width 321 height 15
click at [525, 548] on label "Is this your current Care Plan? *" at bounding box center [596, 546] width 321 height 15
drag, startPoint x: 584, startPoint y: 332, endPoint x: 624, endPoint y: 336, distance: 40.2
click at [584, 332] on div "Signed-[PERSON_NAME]-Valerii_2025_08_13.pdf" at bounding box center [596, 354] width 321 height 44
